Goal: Information Seeking & Learning: Learn about a topic

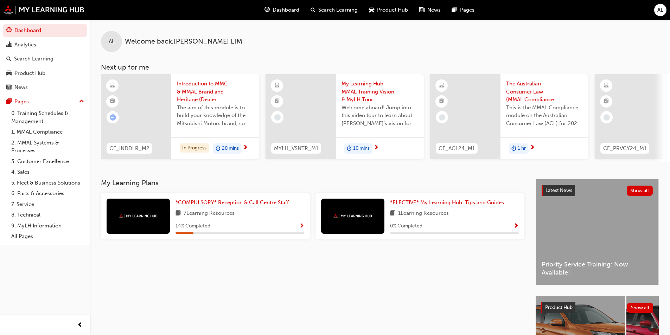
click at [208, 104] on span "The aim of this module is to build your knowledge of the Mitsubishi Motors bran…" at bounding box center [215, 116] width 77 height 24
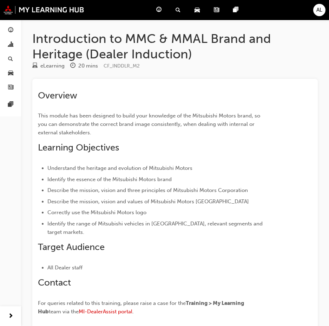
scroll to position [125, 0]
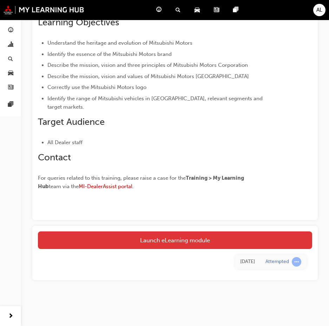
click at [164, 240] on link "Launch eLearning module" at bounding box center [175, 240] width 274 height 18
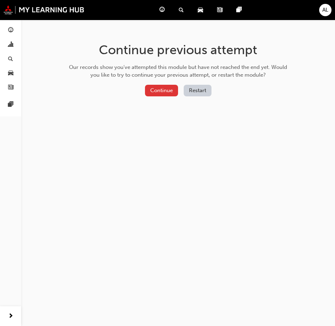
click at [154, 89] on button "Continue" at bounding box center [161, 91] width 33 height 12
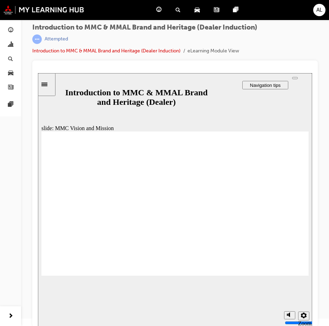
scroll to position [9, 0]
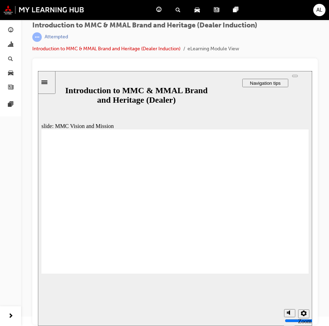
drag, startPoint x: 197, startPoint y: 166, endPoint x: 215, endPoint y: 173, distance: 19.9
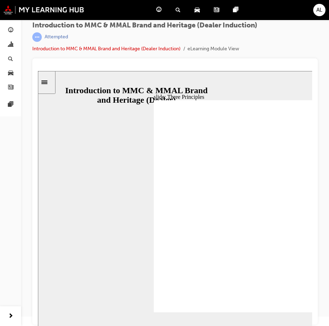
scroll to position [0, 0]
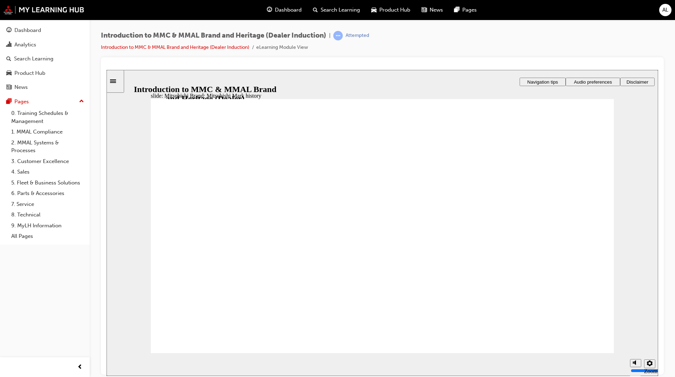
drag, startPoint x: 434, startPoint y: 275, endPoint x: 468, endPoint y: 272, distance: 33.5
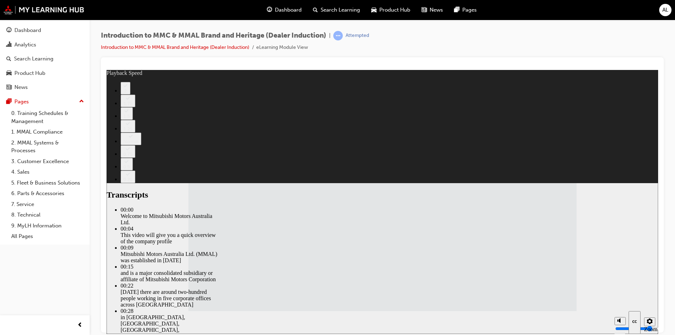
type input "112"
